Goal: Task Accomplishment & Management: Use online tool/utility

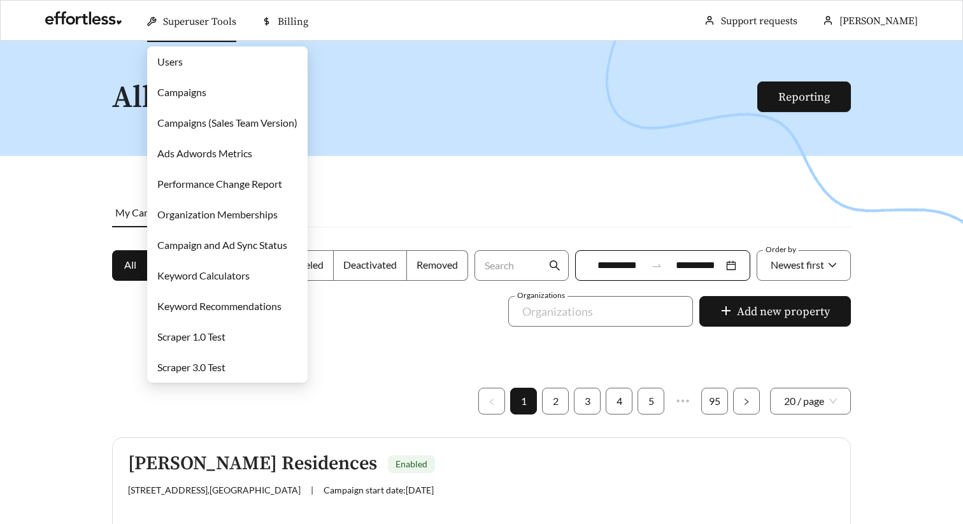
click at [196, 96] on link "Campaigns" at bounding box center [181, 92] width 49 height 12
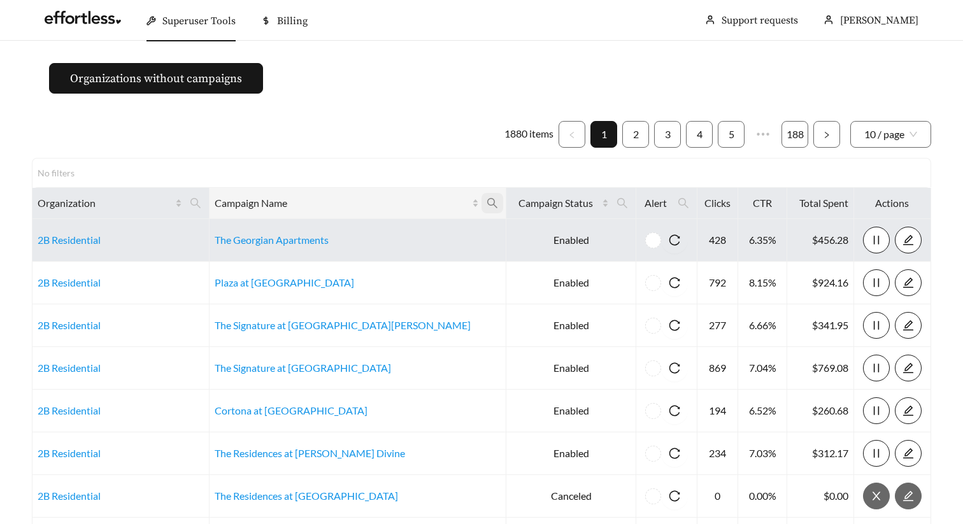
click at [487, 201] on icon "search" at bounding box center [492, 203] width 11 height 11
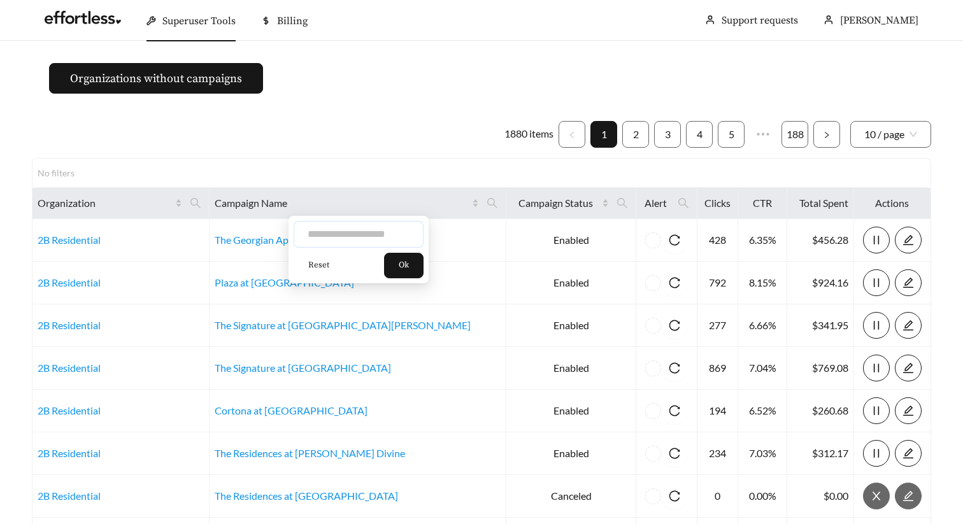
click at [377, 239] on input "text" at bounding box center [359, 234] width 130 height 27
type input "**********"
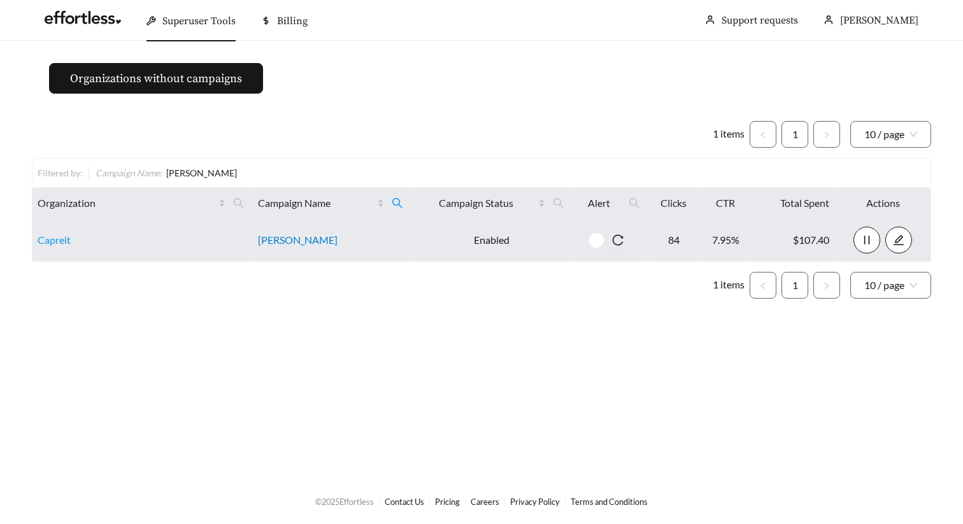
click at [267, 243] on link "[PERSON_NAME]" at bounding box center [298, 240] width 80 height 12
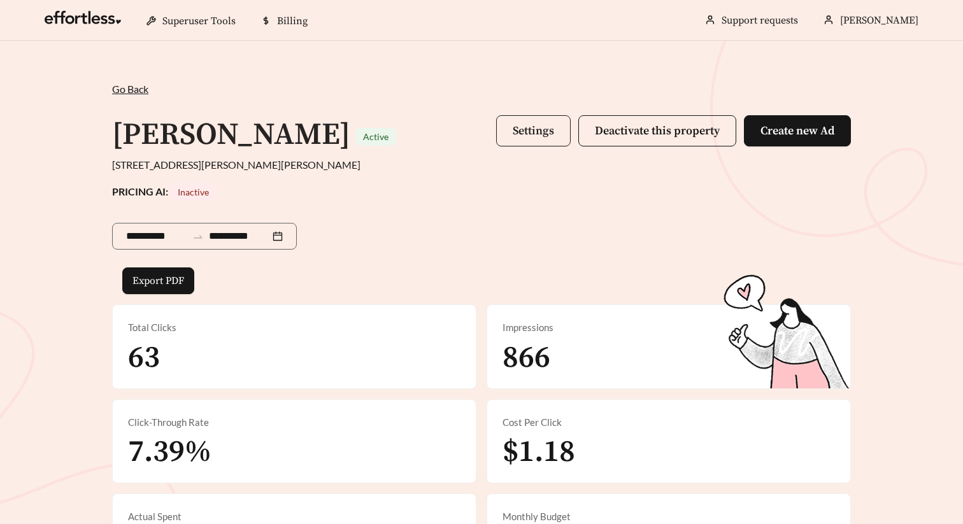
click at [538, 131] on span "Settings" at bounding box center [533, 131] width 41 height 15
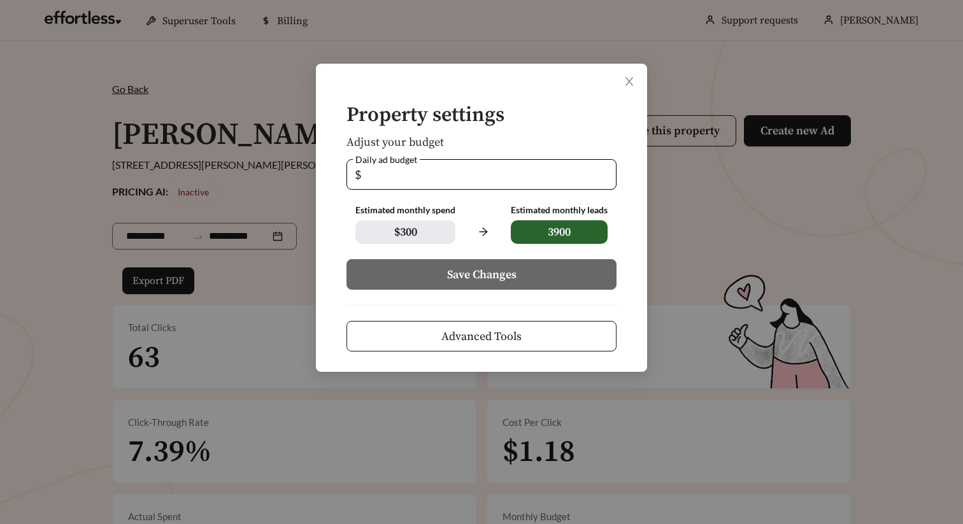
click at [508, 338] on span "Advanced Tools" at bounding box center [482, 336] width 80 height 17
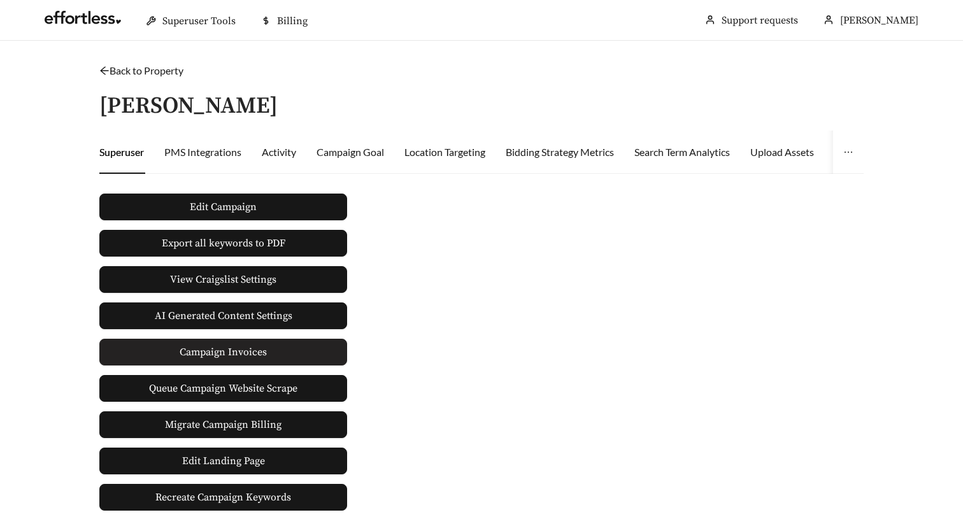
scroll to position [54, 0]
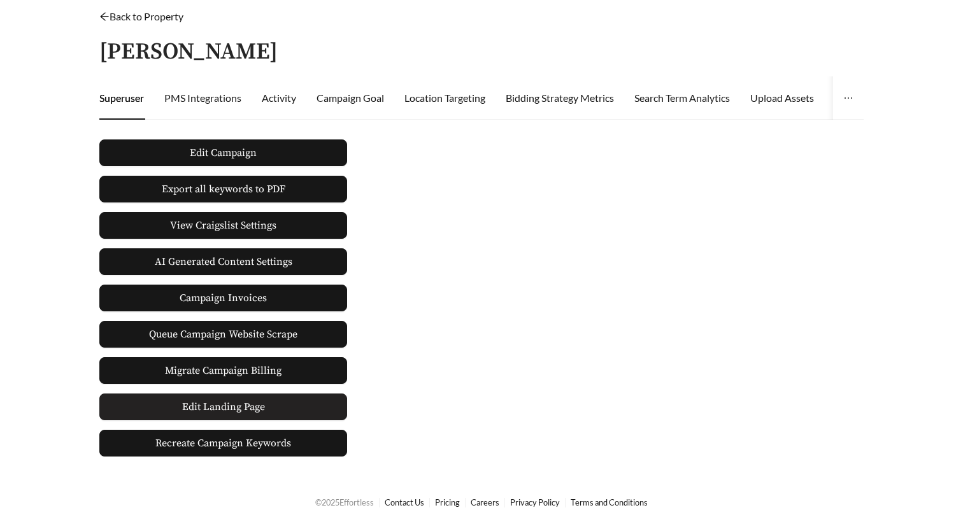
click at [234, 411] on span "Edit Landing Page" at bounding box center [223, 406] width 83 height 25
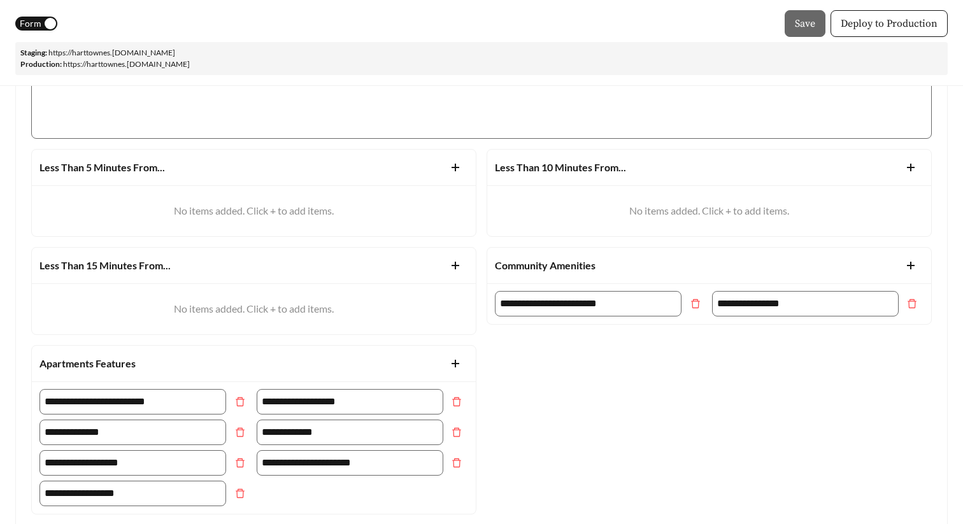
scroll to position [712, 0]
click at [916, 166] on icon "plus" at bounding box center [911, 168] width 10 height 10
click at [641, 205] on input "text" at bounding box center [588, 206] width 187 height 25
paste input "**********"
type input "**********"
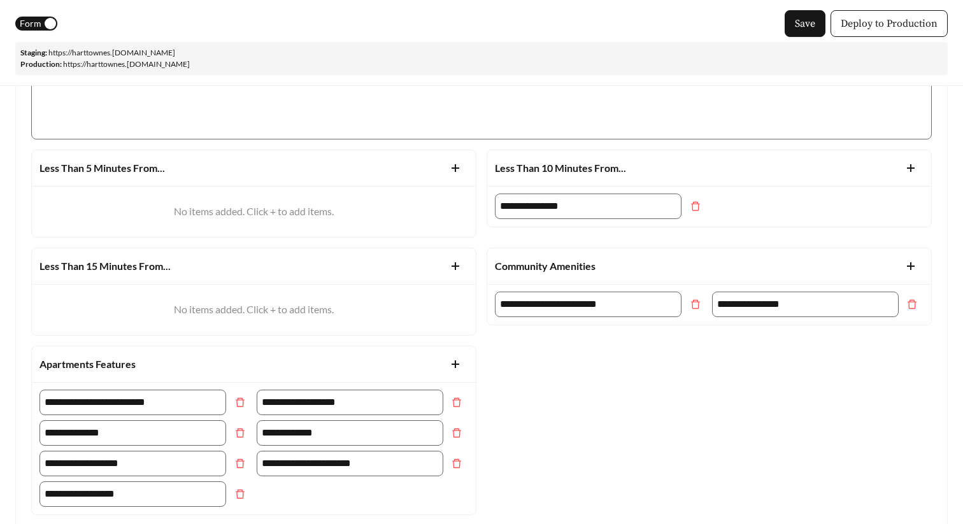
click at [789, 203] on div "**********" at bounding box center [710, 206] width 434 height 25
click at [453, 266] on icon "plus" at bounding box center [455, 266] width 10 height 10
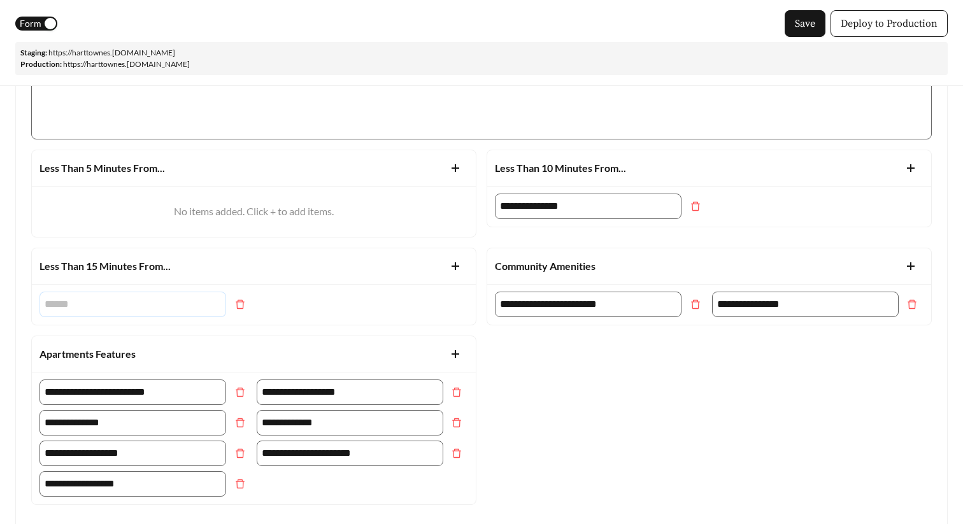
click at [162, 303] on input "text" at bounding box center [133, 304] width 187 height 25
paste input "******"
type input "******"
click at [389, 296] on div "******" at bounding box center [254, 304] width 434 height 25
click at [271, 164] on div "Less Than 5 Minutes From..." at bounding box center [254, 167] width 429 height 25
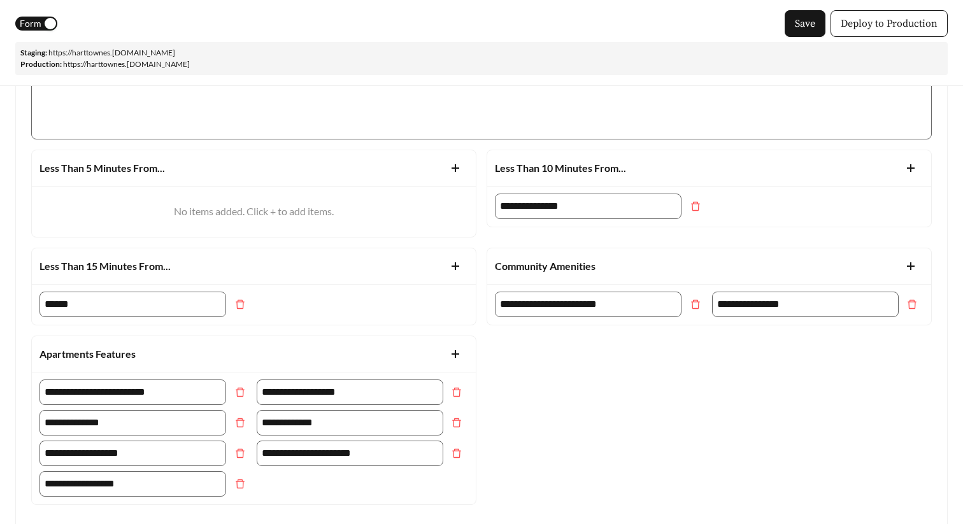
click at [93, 173] on strong "Less Than 5 Minutes From..." at bounding box center [103, 168] width 126 height 12
click at [812, 21] on span "Save" at bounding box center [805, 23] width 20 height 15
click at [122, 50] on link "https:// harttownes .staging.effortlesslanding.com" at bounding box center [111, 53] width 127 height 10
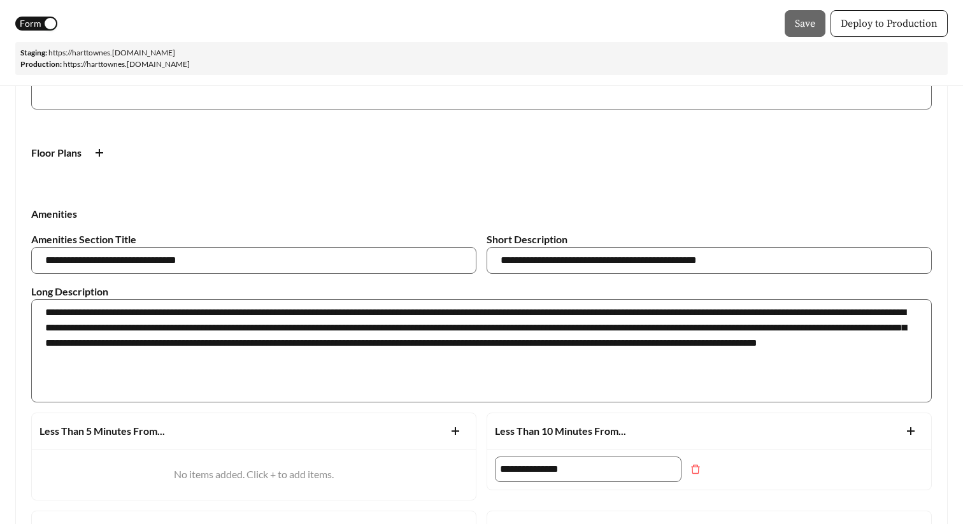
scroll to position [163, 0]
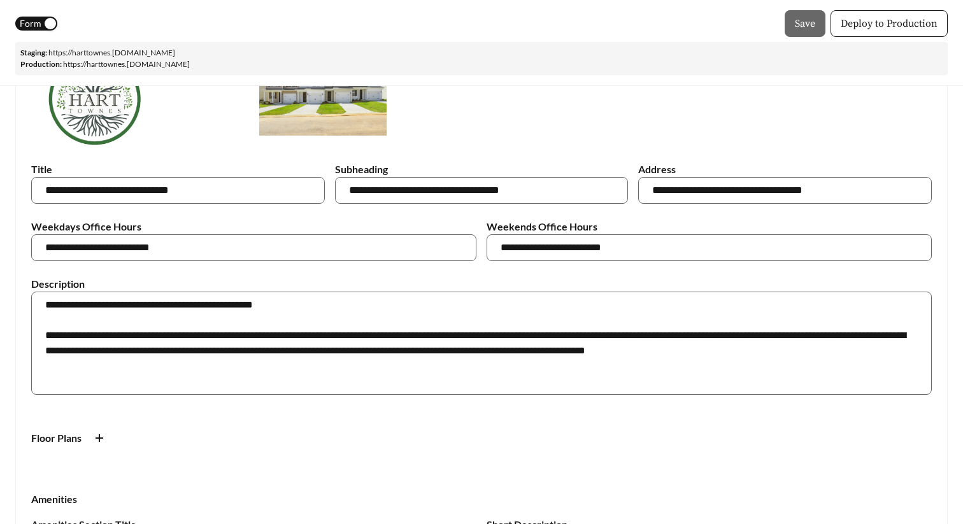
click at [35, 26] on span "Form" at bounding box center [31, 24] width 22 height 14
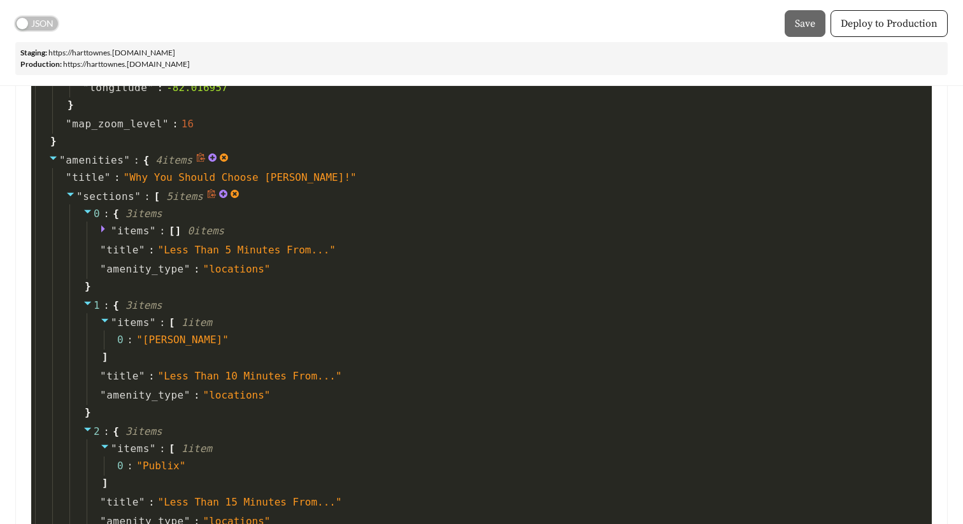
scroll to position [1492, 0]
click at [368, 248] on icon at bounding box center [368, 246] width 10 height 10
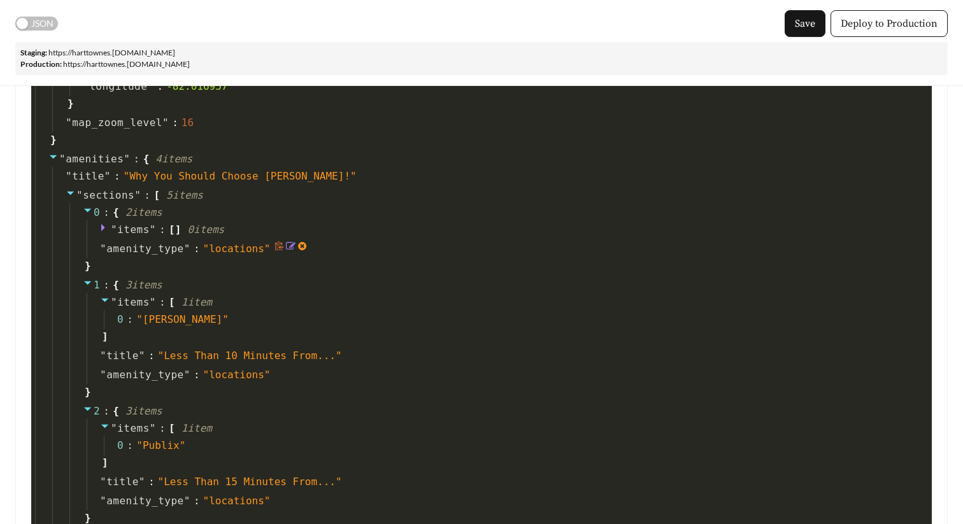
click at [303, 247] on icon at bounding box center [303, 246] width 10 height 10
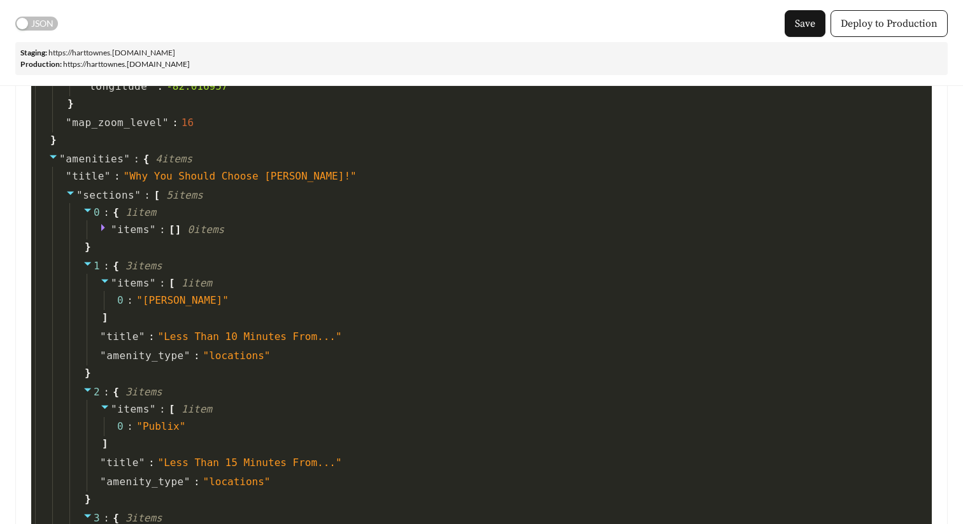
click at [171, 50] on link "https:// harttownes .staging.effortlesslanding.com" at bounding box center [111, 53] width 127 height 10
click at [814, 29] on span "Save" at bounding box center [805, 23] width 20 height 15
click at [112, 52] on link "https:// harttownes .staging.effortlesslanding.com" at bounding box center [111, 53] width 127 height 10
click at [860, 29] on span "Deploy to Production" at bounding box center [889, 23] width 97 height 15
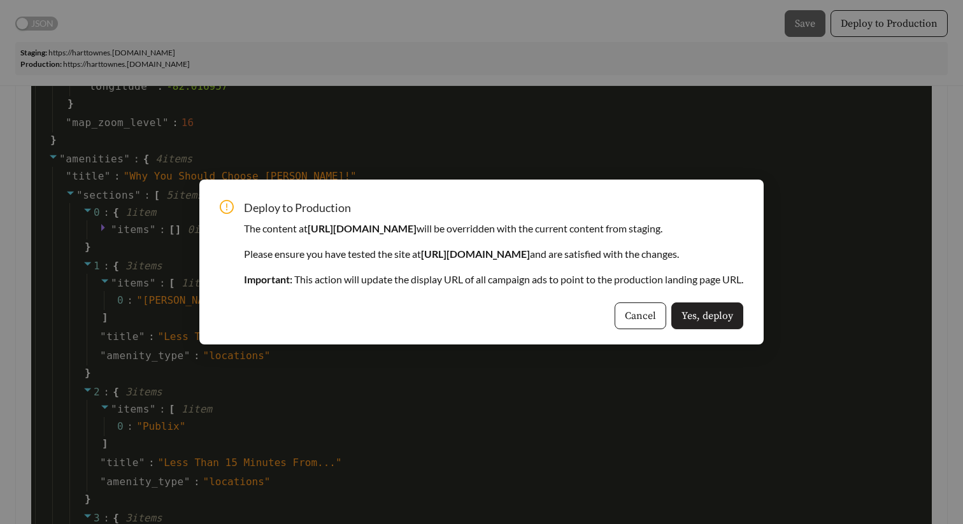
click at [732, 314] on span "Yes, deploy" at bounding box center [708, 315] width 52 height 15
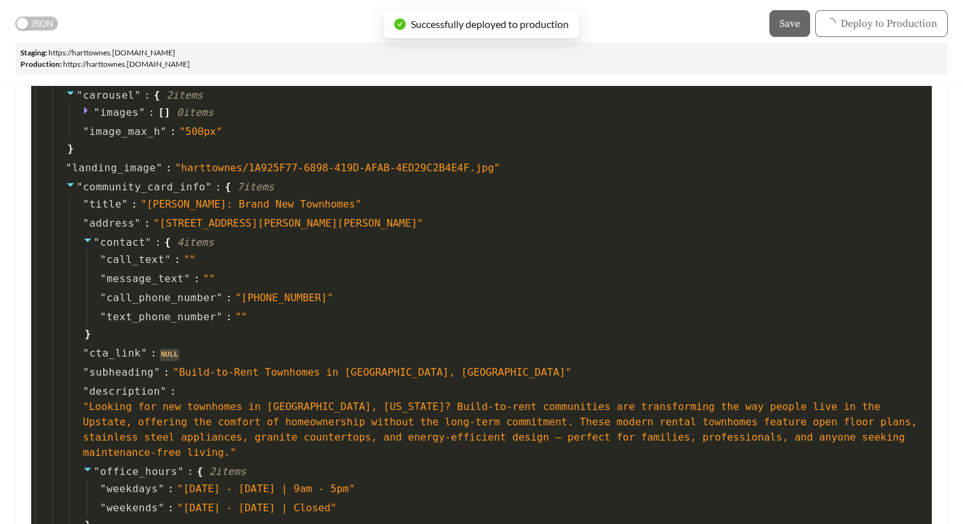
scroll to position [65, 0]
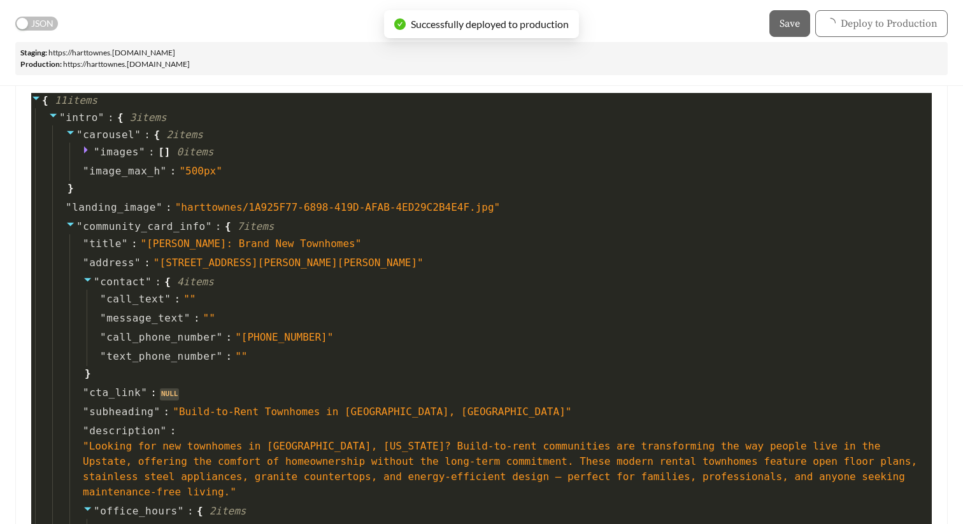
click at [28, 25] on button "JSON" at bounding box center [36, 24] width 43 height 14
